Goal: Find specific page/section: Find specific page/section

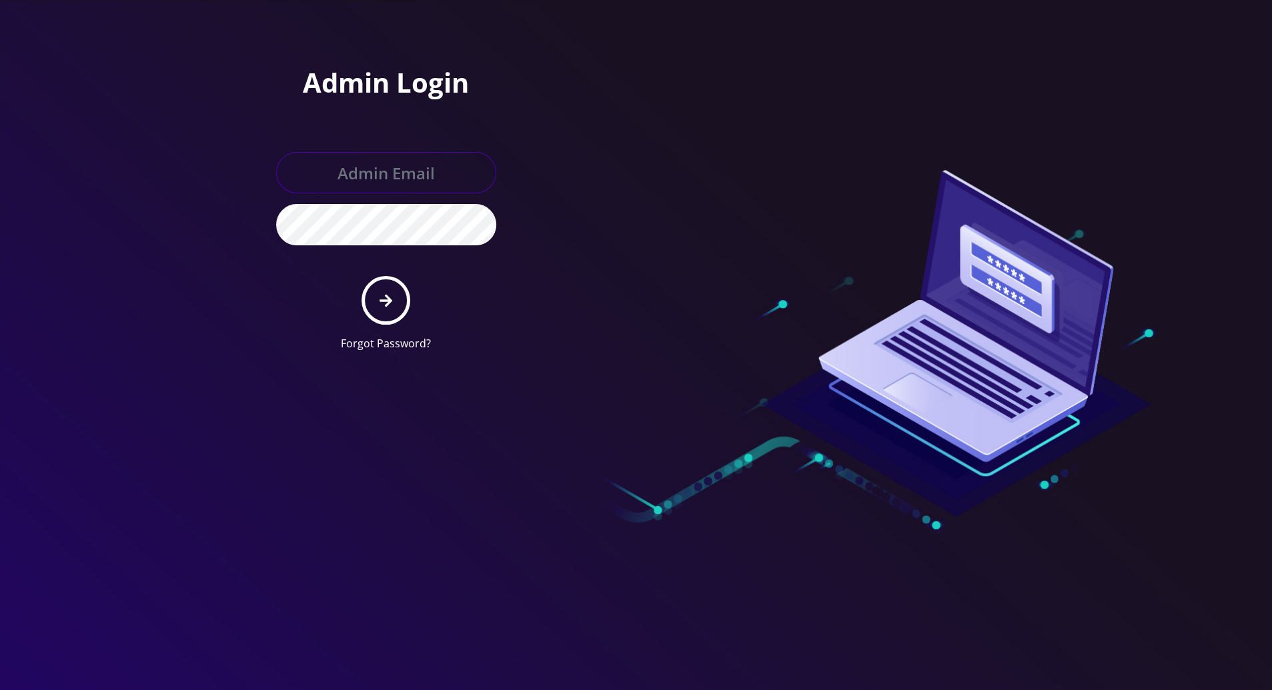
type input "[PERSON_NAME][EMAIL_ADDRESS][DOMAIN_NAME]"
click at [387, 295] on icon "submit" at bounding box center [386, 301] width 13 height 15
type input "[PERSON_NAME][EMAIL_ADDRESS][DOMAIN_NAME]"
click at [382, 309] on button "submit" at bounding box center [386, 300] width 49 height 49
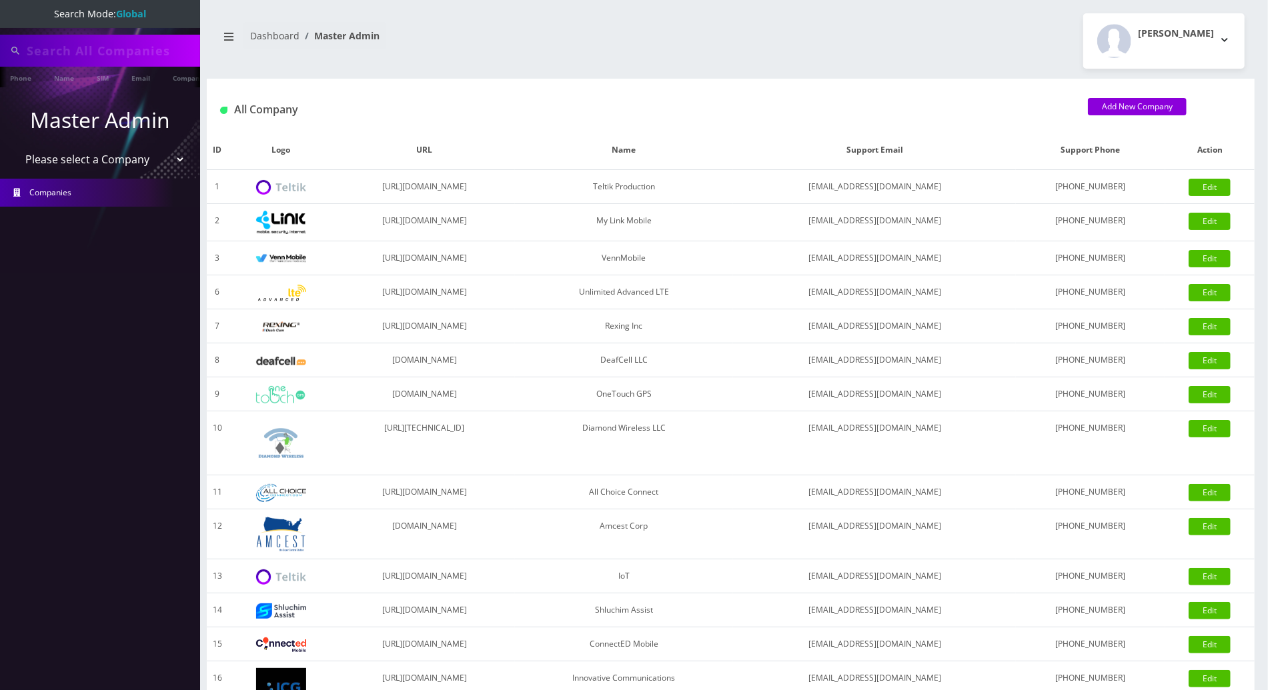
click at [122, 41] on input "text" at bounding box center [112, 50] width 170 height 25
paste input "5743292283"
drag, startPoint x: 181, startPoint y: 51, endPoint x: -3, endPoint y: 51, distance: 184.8
click at [0, 51] on html "Search Mode: Global 84838962885743292283 Phone Name SIM Email Company Customer …" at bounding box center [634, 458] width 1268 height 916
paste input "text"
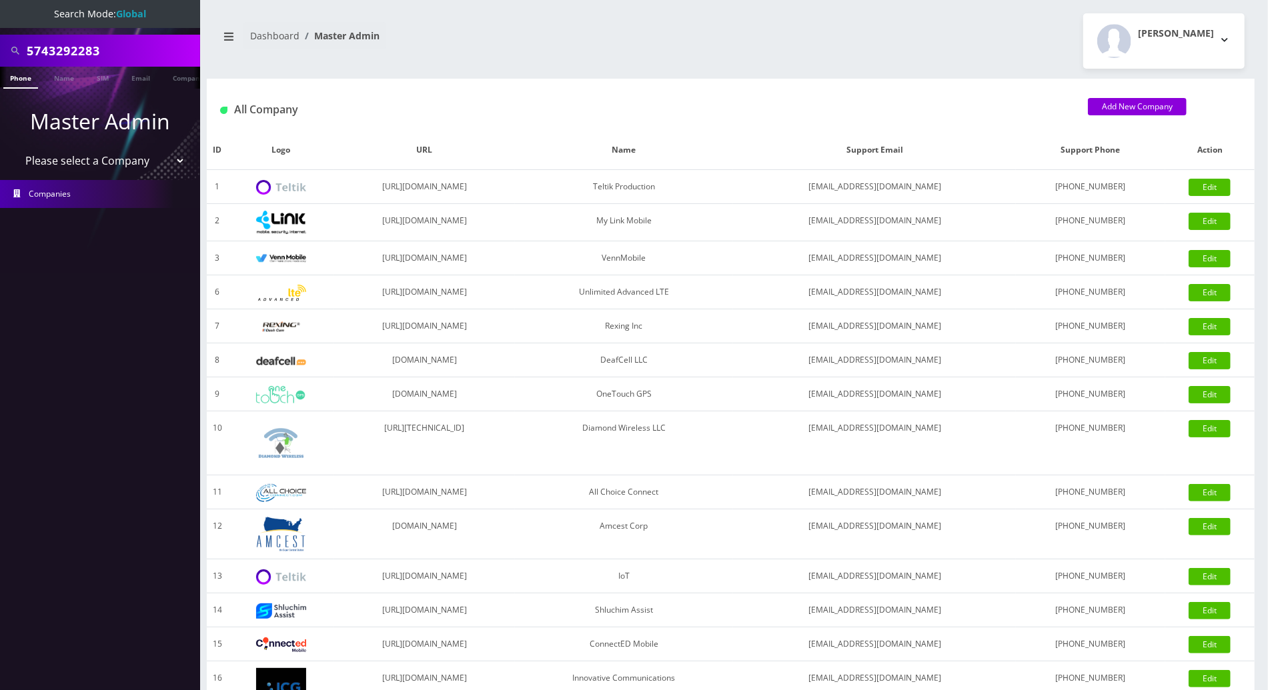
type input "5743292283"
click at [23, 75] on link "Phone" at bounding box center [20, 78] width 35 height 22
